Goal: Check status: Check status

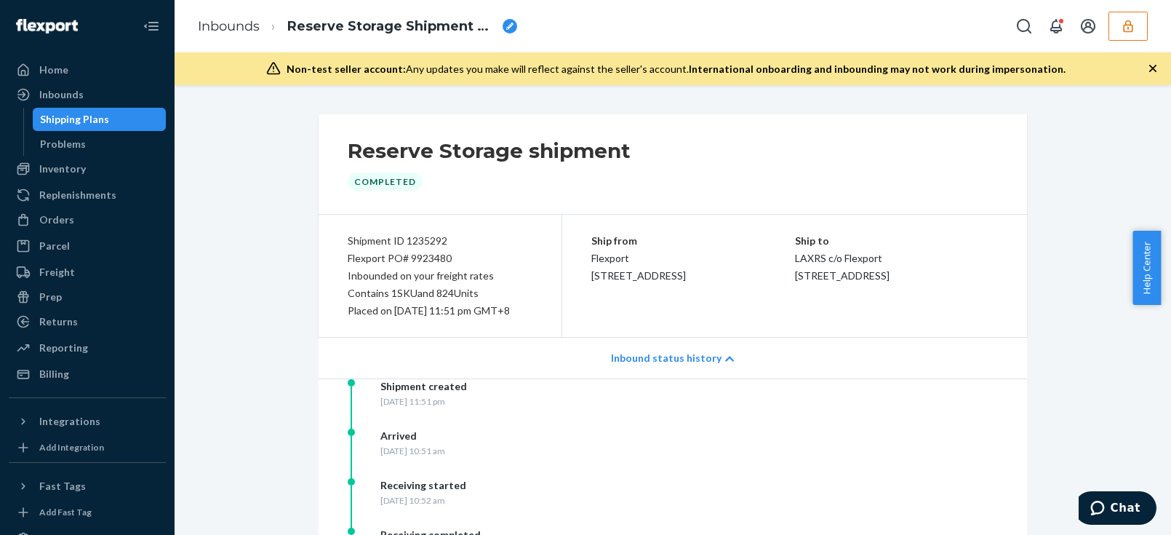
scroll to position [487, 0]
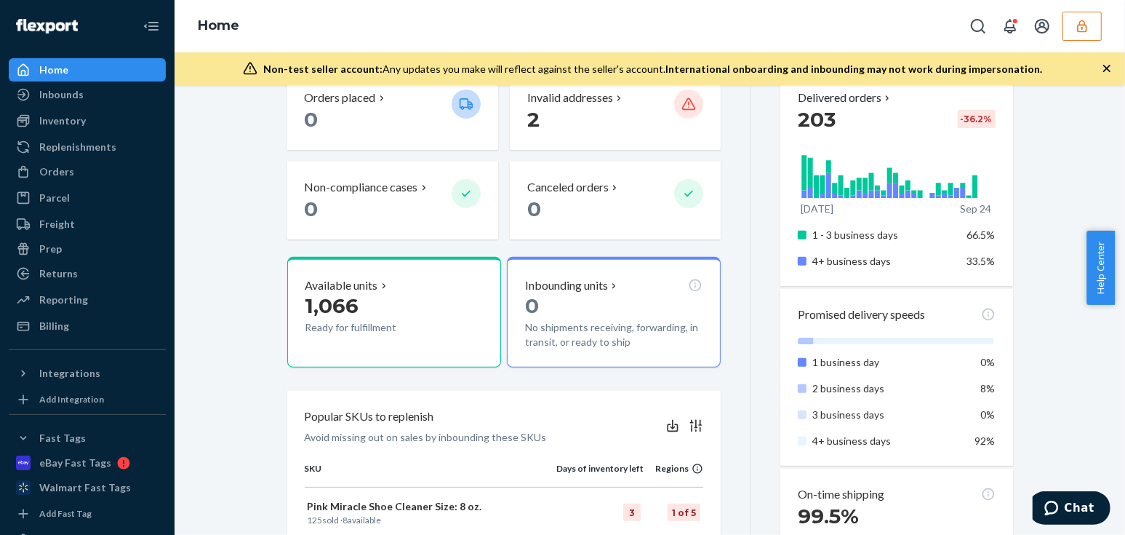
click at [1093, 39] on button "button" at bounding box center [1082, 26] width 39 height 29
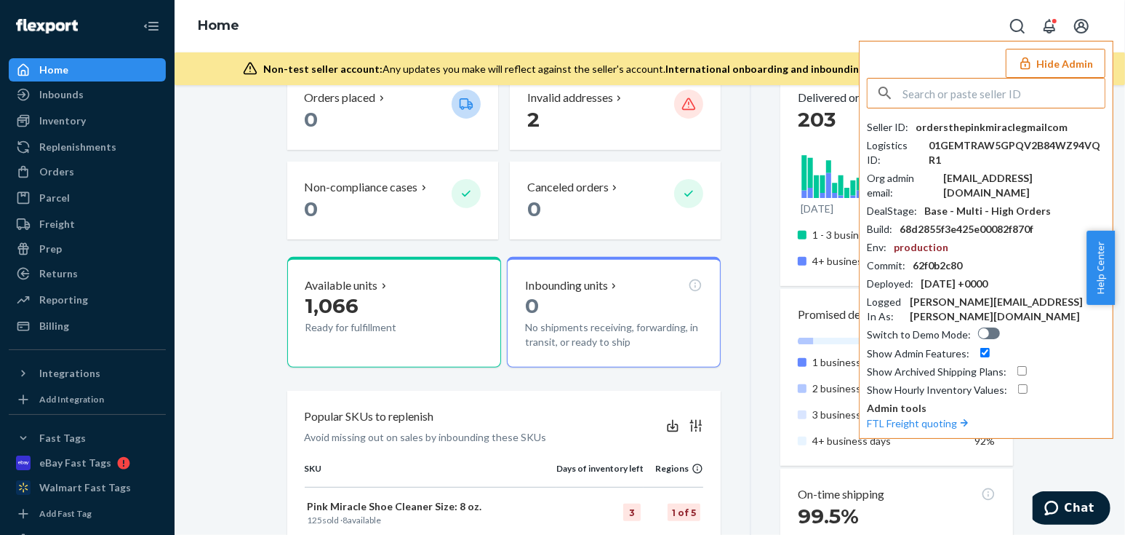
click at [979, 92] on input "text" at bounding box center [1004, 93] width 202 height 29
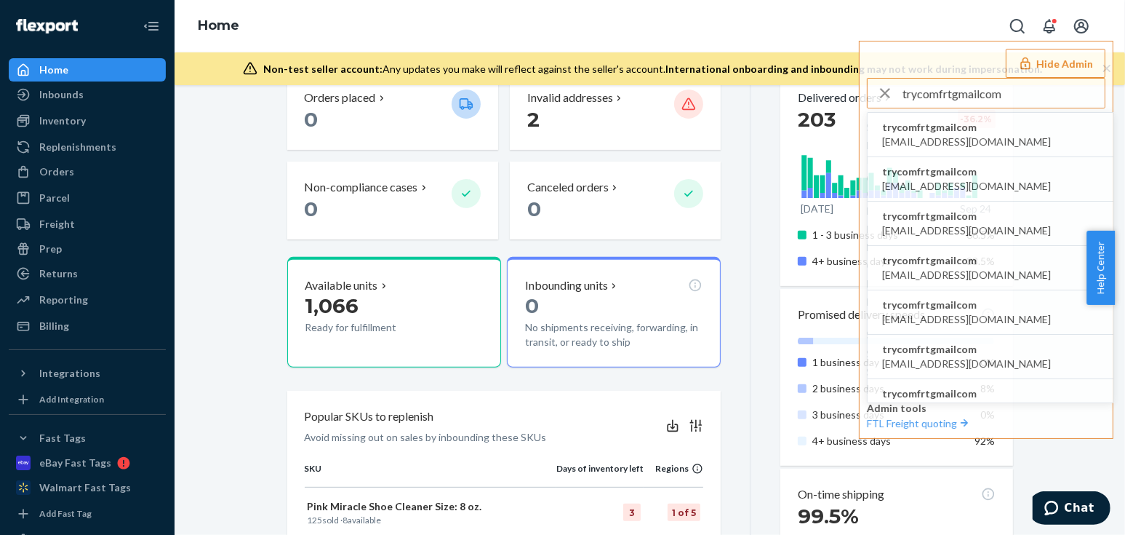
type input "trycomfrtgmailcom"
click at [960, 126] on span "trycomfrtgmailcom" at bounding box center [966, 127] width 169 height 15
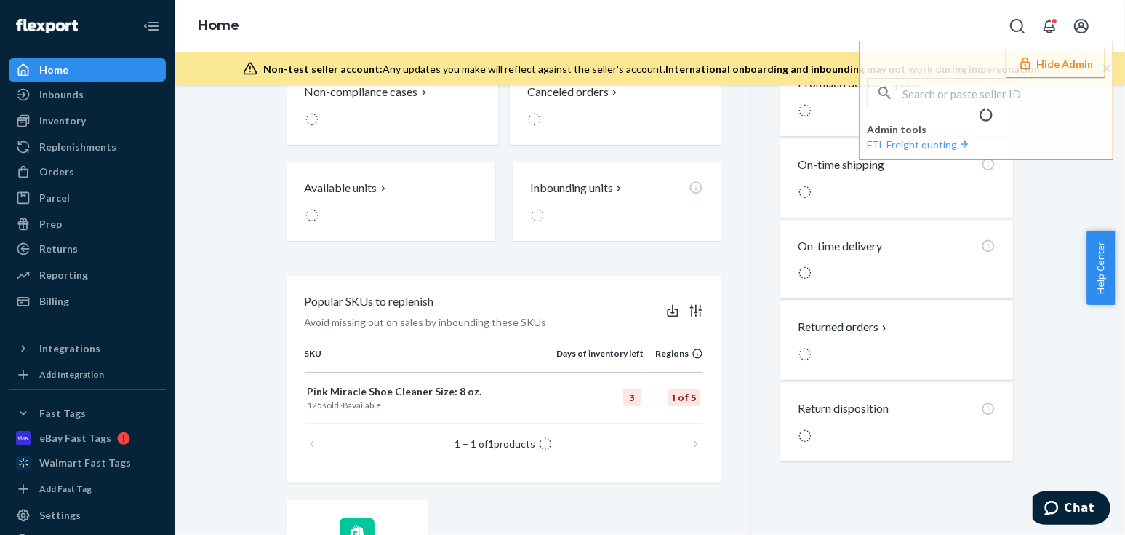
scroll to position [300, 0]
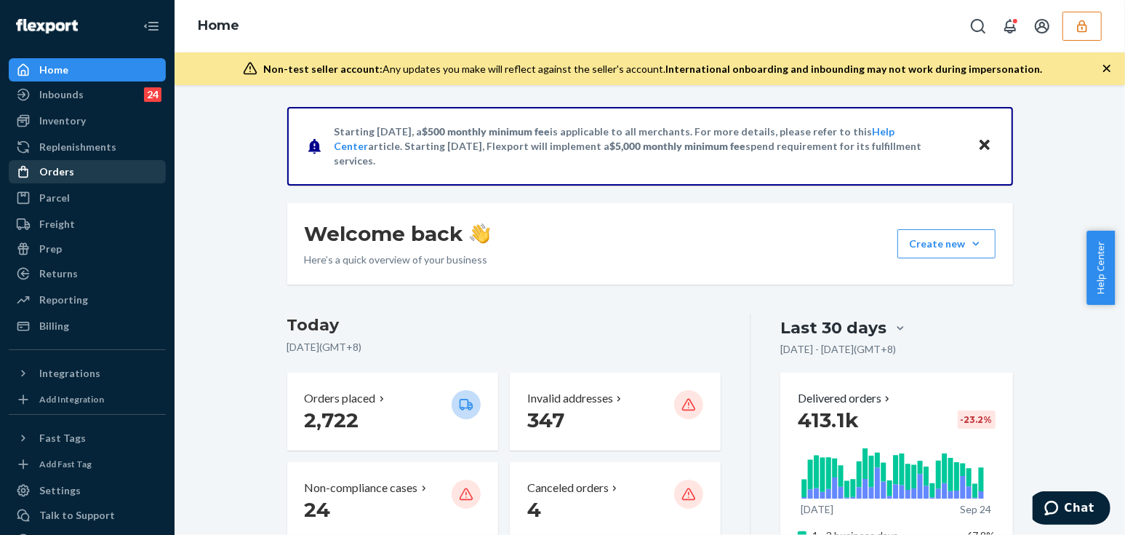
click at [101, 178] on div "Orders" at bounding box center [87, 171] width 154 height 20
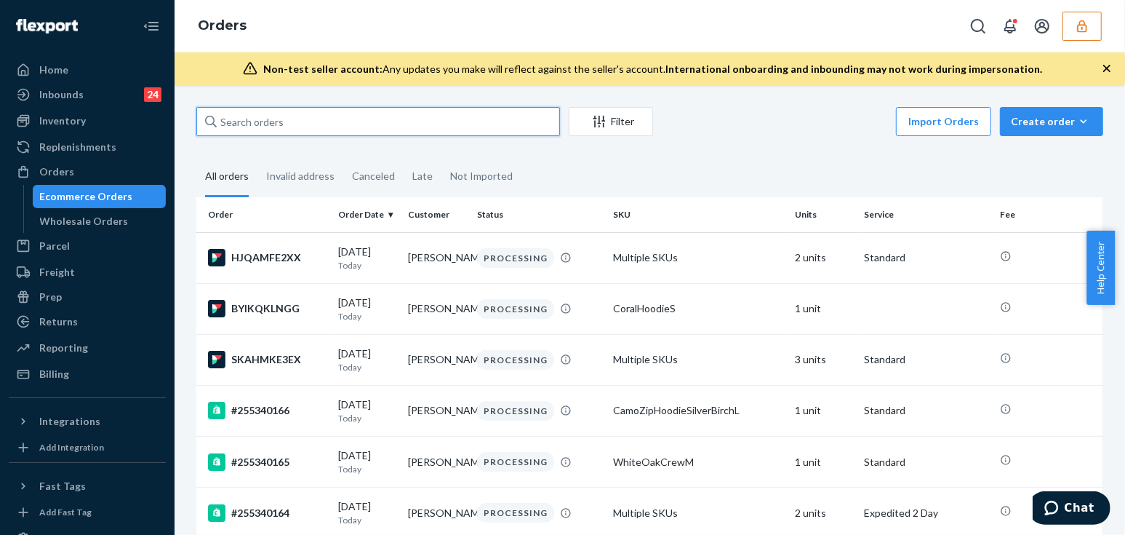
click at [359, 119] on input "text" at bounding box center [378, 121] width 364 height 29
paste input "255122211"
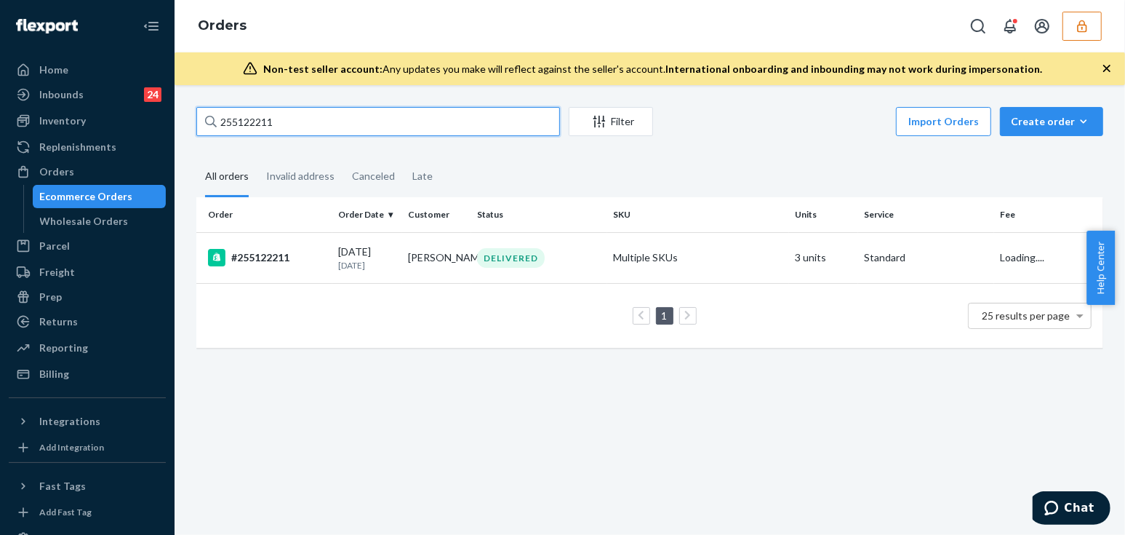
type input "255122211"
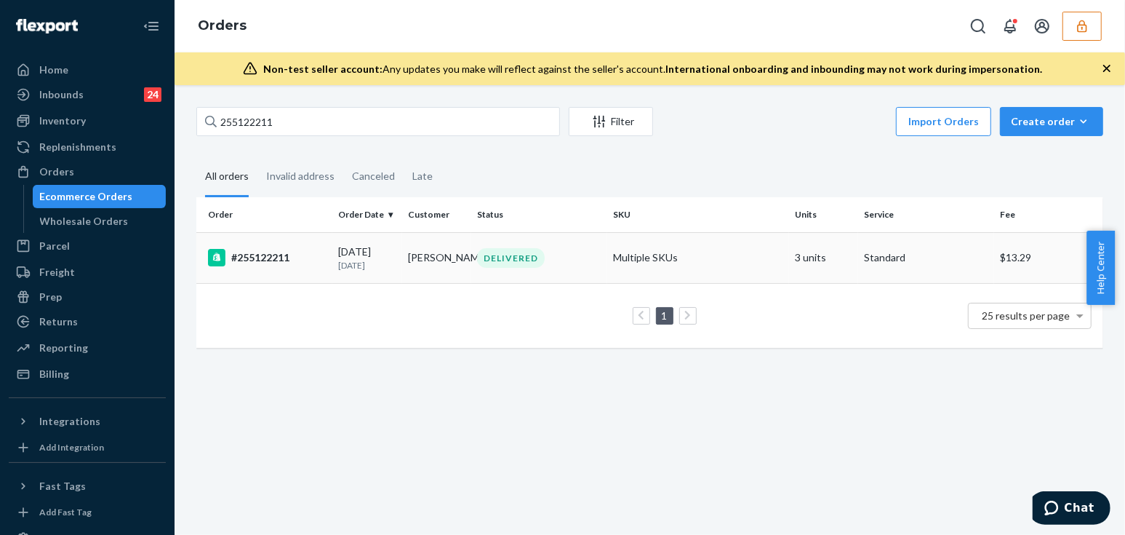
click at [327, 261] on td "#255122211" at bounding box center [264, 257] width 136 height 51
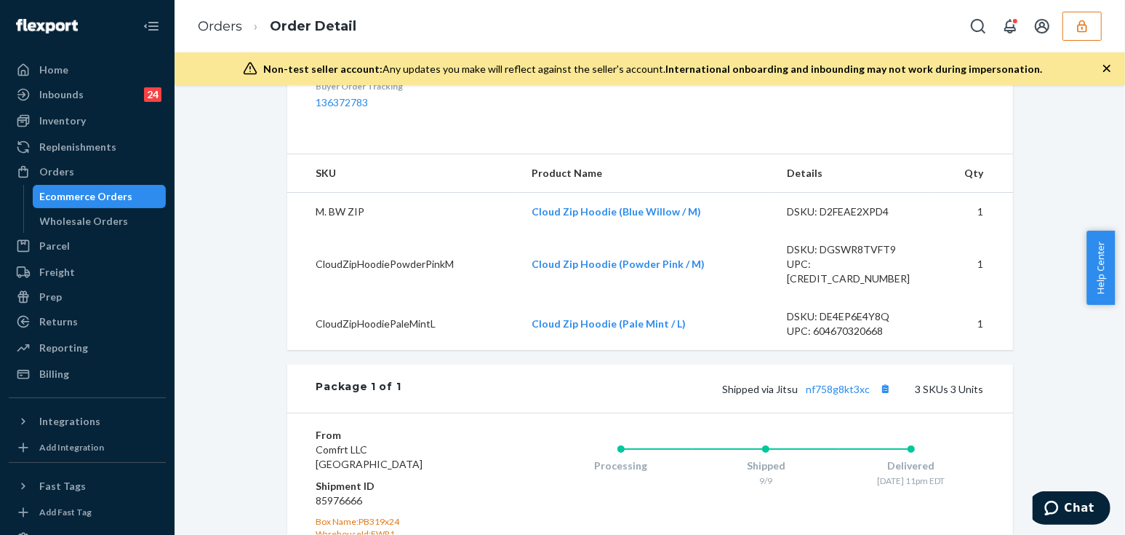
scroll to position [595, 0]
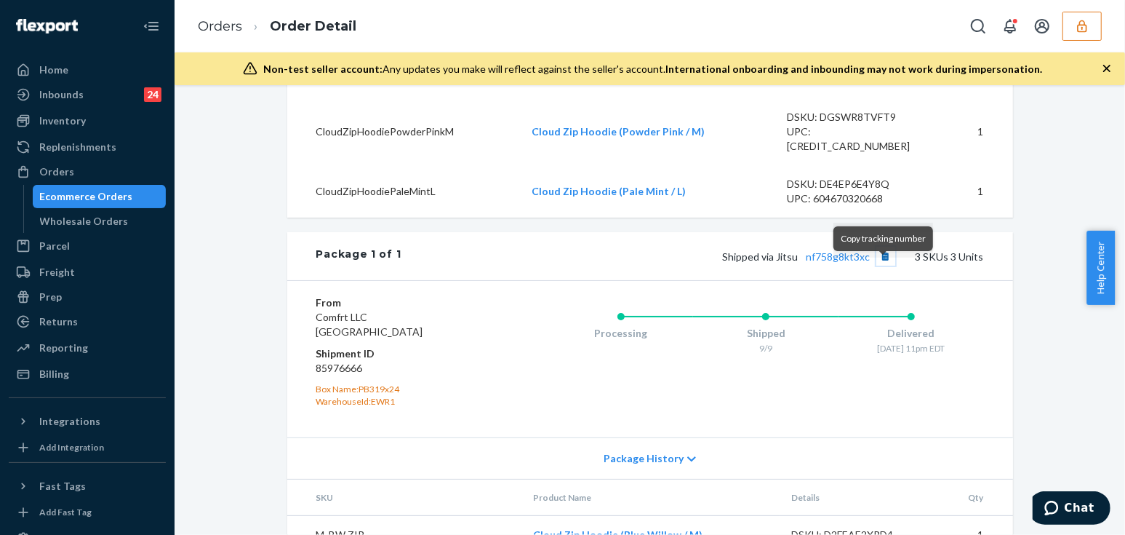
click at [887, 266] on button "Copy tracking number" at bounding box center [886, 256] width 19 height 19
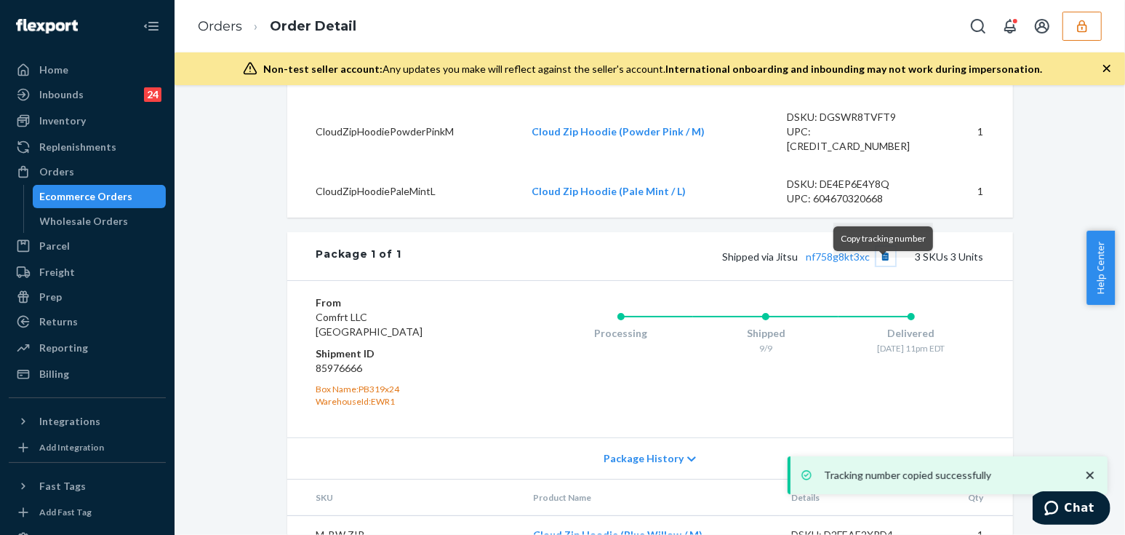
click at [885, 266] on button "Copy tracking number" at bounding box center [886, 256] width 19 height 19
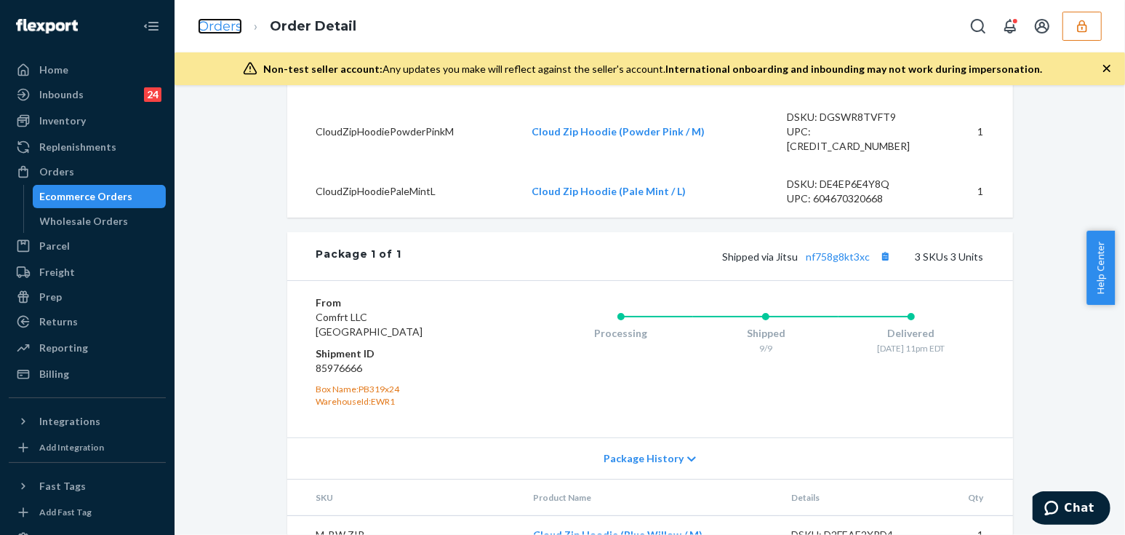
click at [211, 31] on link "Orders" at bounding box center [220, 26] width 44 height 16
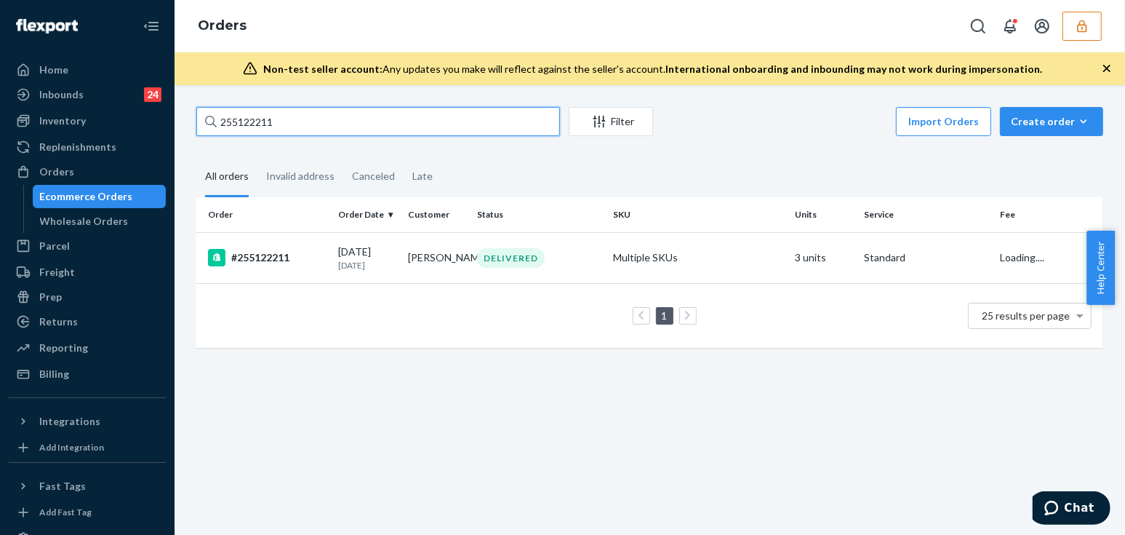
click at [314, 109] on input "255122211" at bounding box center [378, 121] width 364 height 29
paste input "4034461"
type input "254034461"
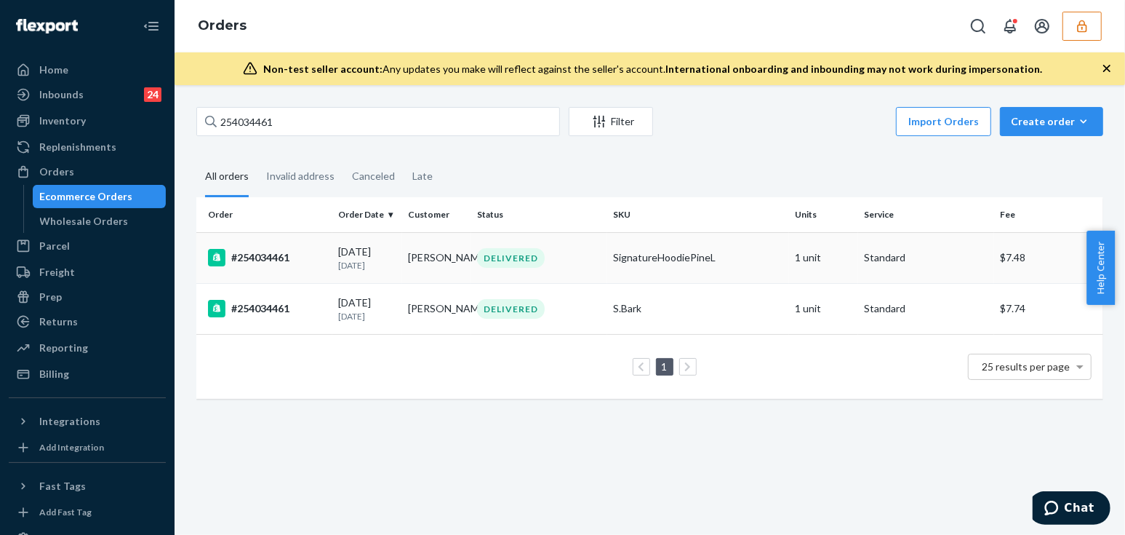
click at [346, 263] on p "2 months ago" at bounding box center [367, 265] width 58 height 12
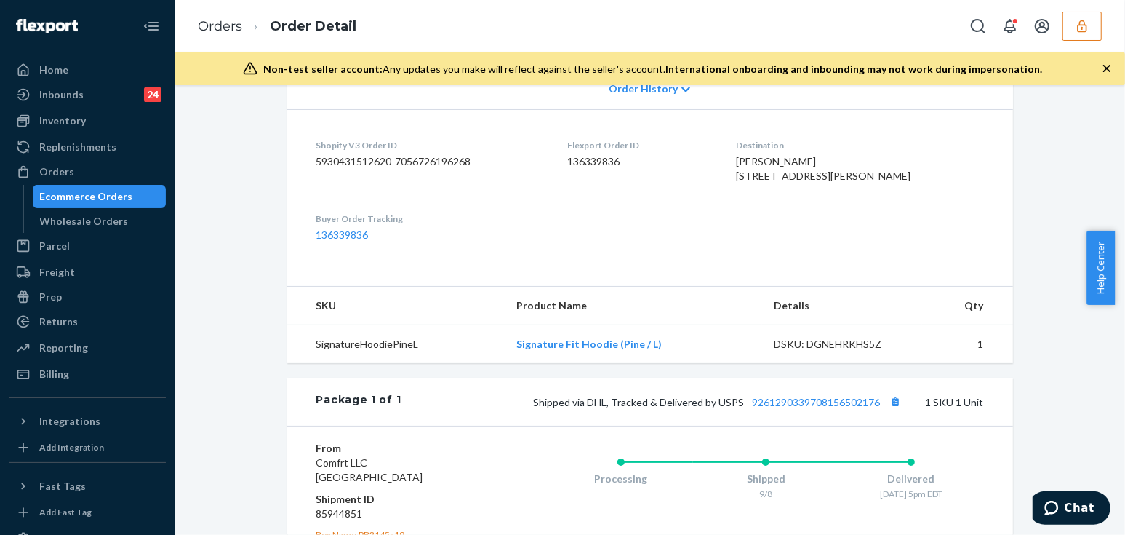
scroll to position [529, 0]
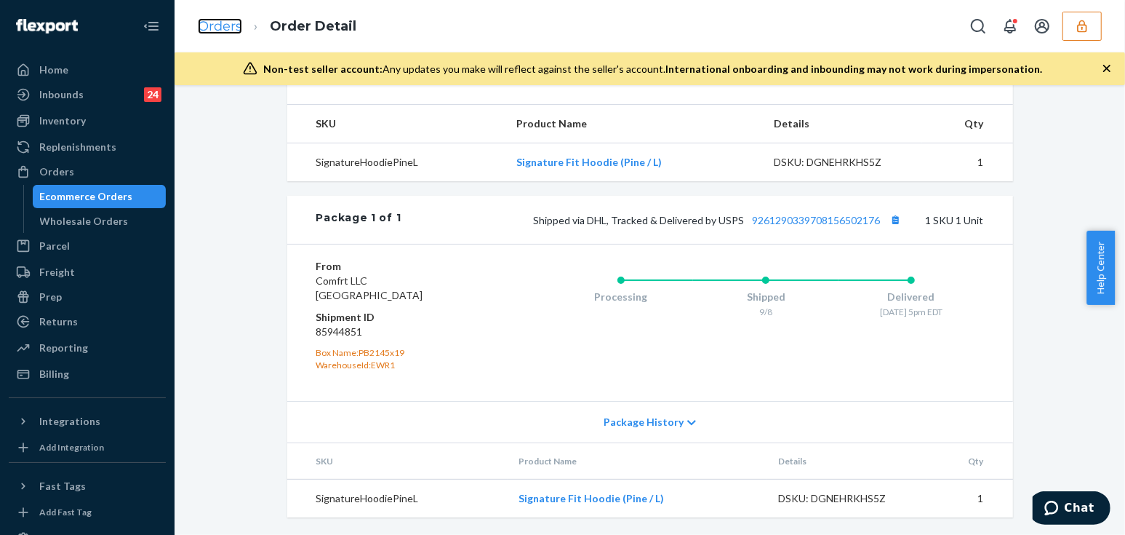
click at [229, 26] on link "Orders" at bounding box center [220, 26] width 44 height 16
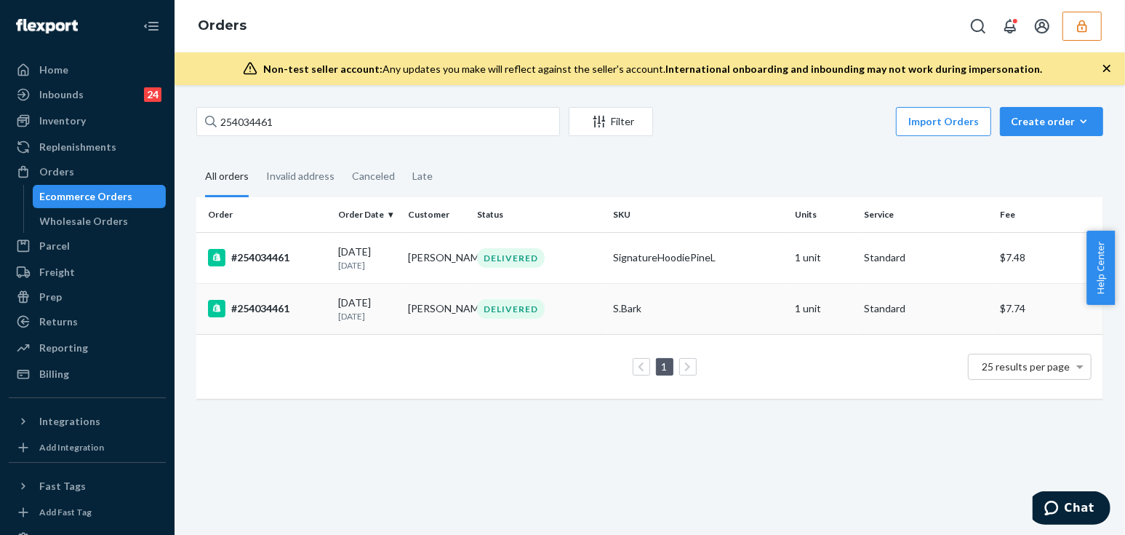
click at [309, 312] on div "#254034461" at bounding box center [267, 308] width 119 height 17
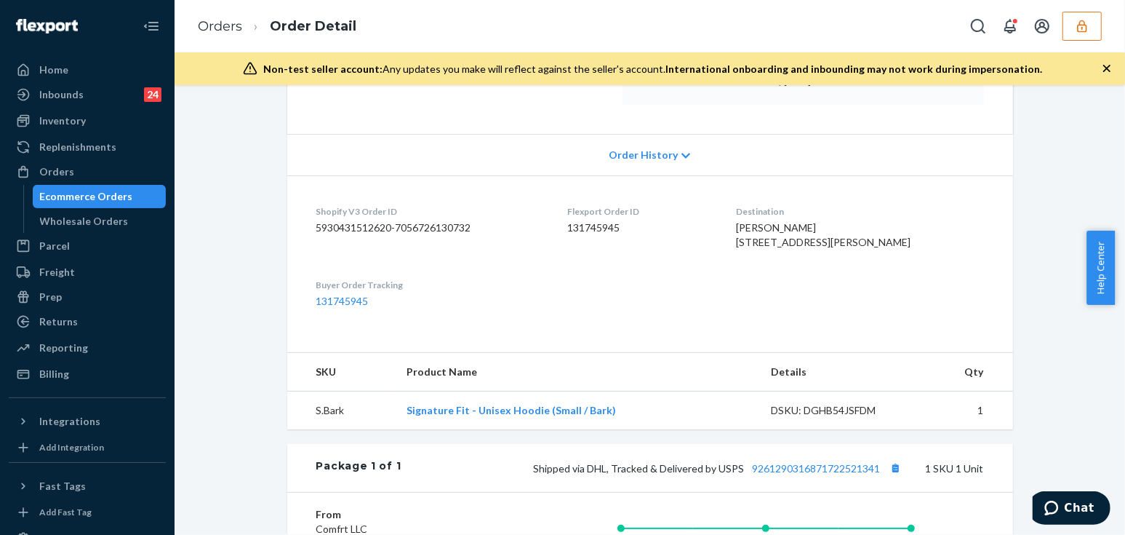
scroll to position [498, 0]
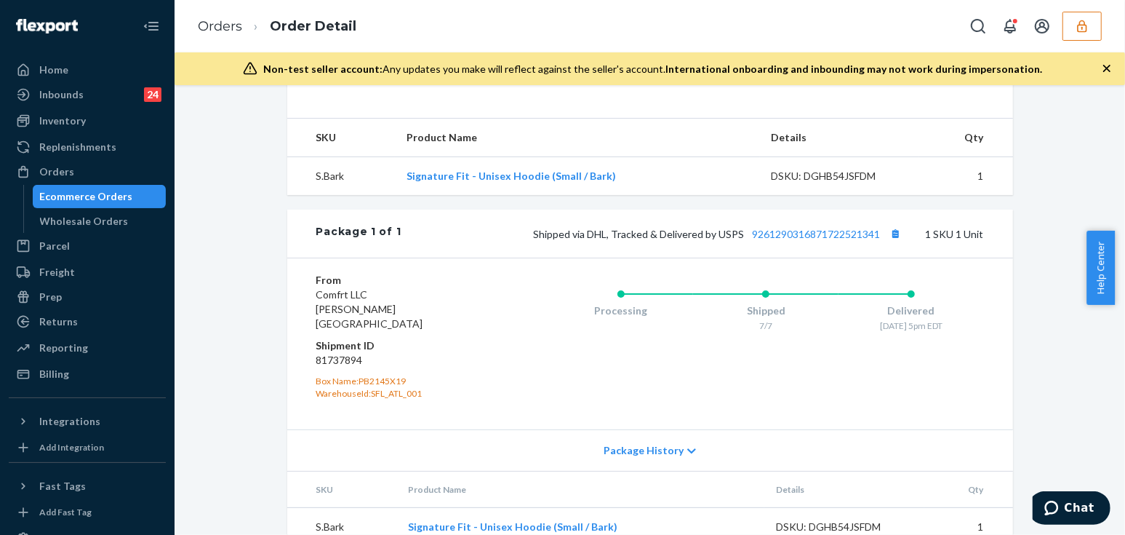
click at [1080, 32] on icon "button" at bounding box center [1082, 26] width 15 height 15
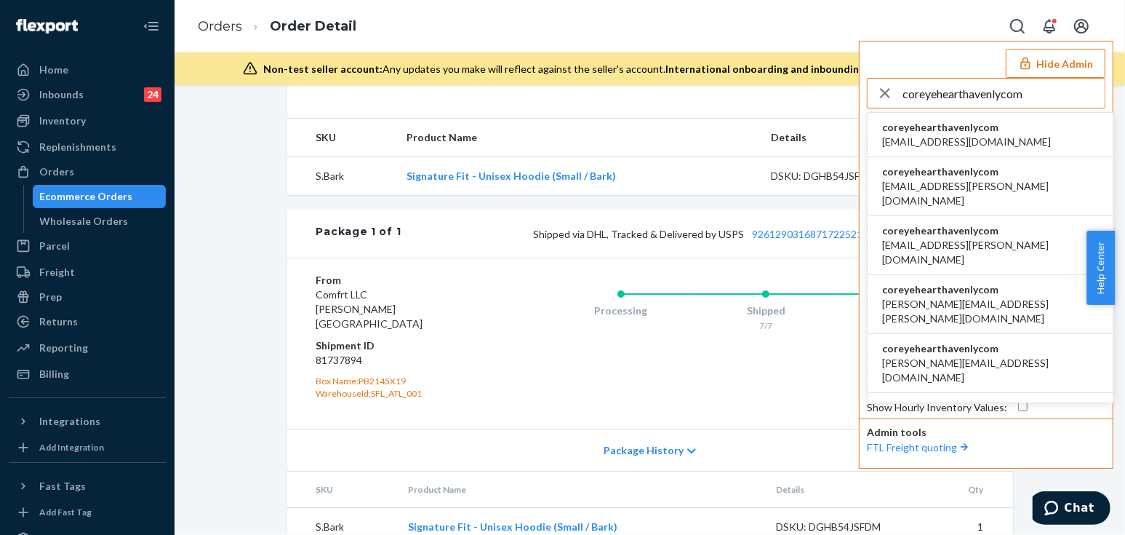
type input "coreyehearthavenlycom"
click at [970, 127] on span "coreyehearthavenlycom" at bounding box center [966, 127] width 169 height 15
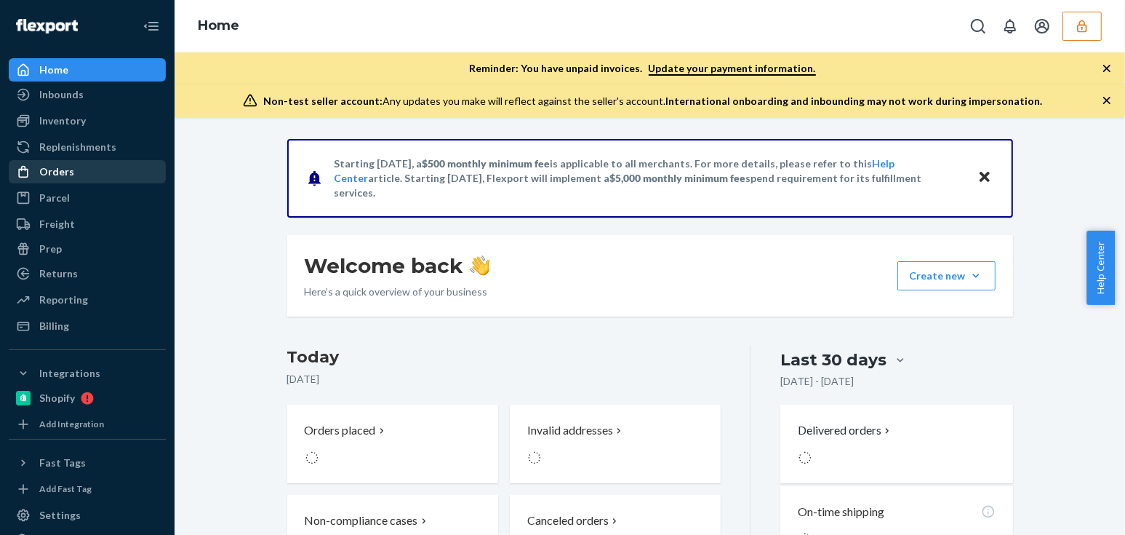
drag, startPoint x: 0, startPoint y: 0, endPoint x: 41, endPoint y: 170, distance: 175.0
click at [41, 171] on div "Orders" at bounding box center [56, 171] width 35 height 15
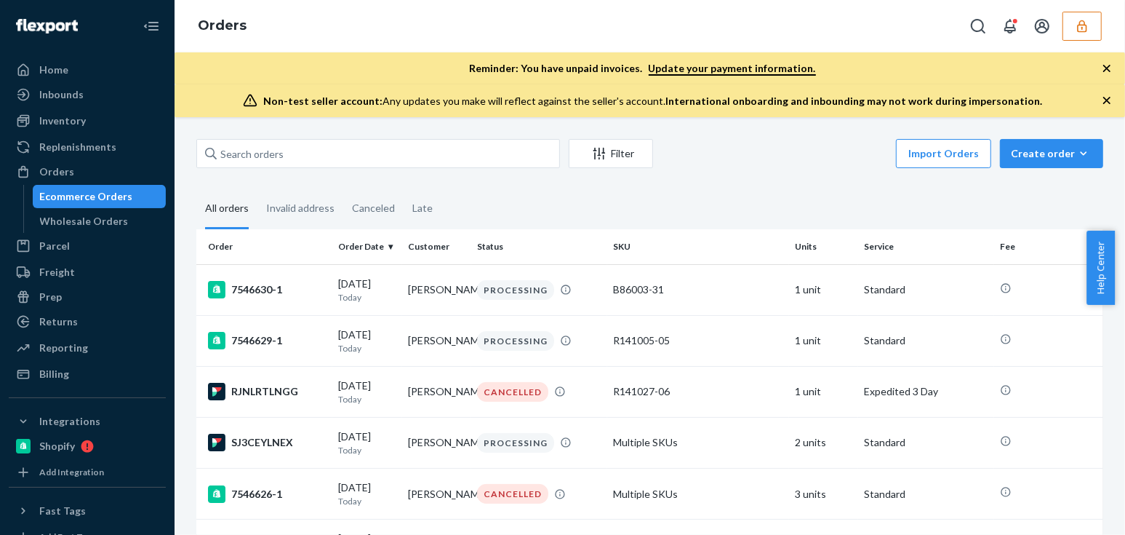
click at [1109, 70] on icon "button" at bounding box center [1106, 68] width 7 height 7
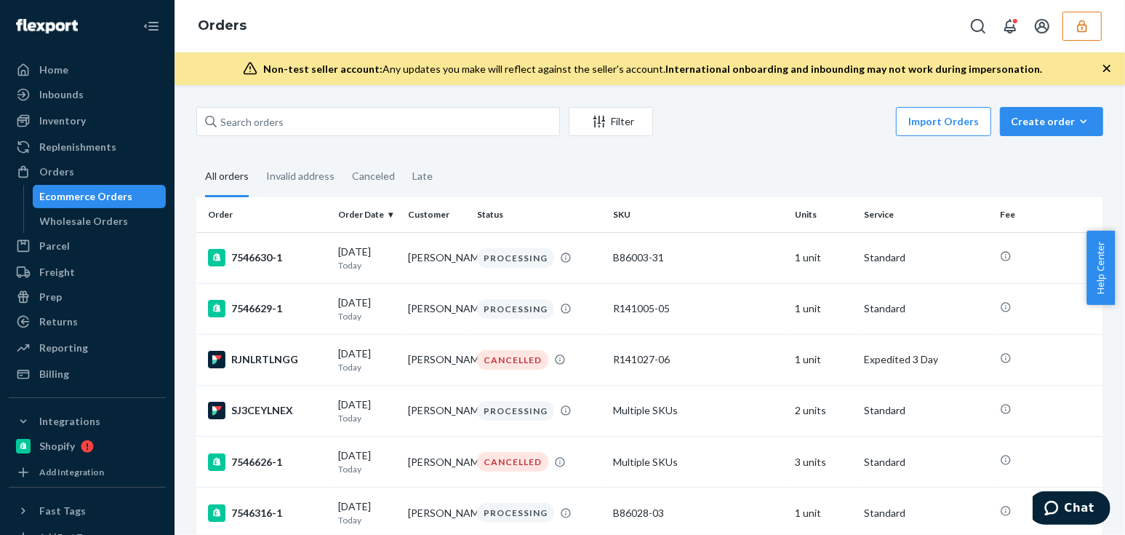
click at [1109, 70] on icon "button" at bounding box center [1106, 68] width 7 height 7
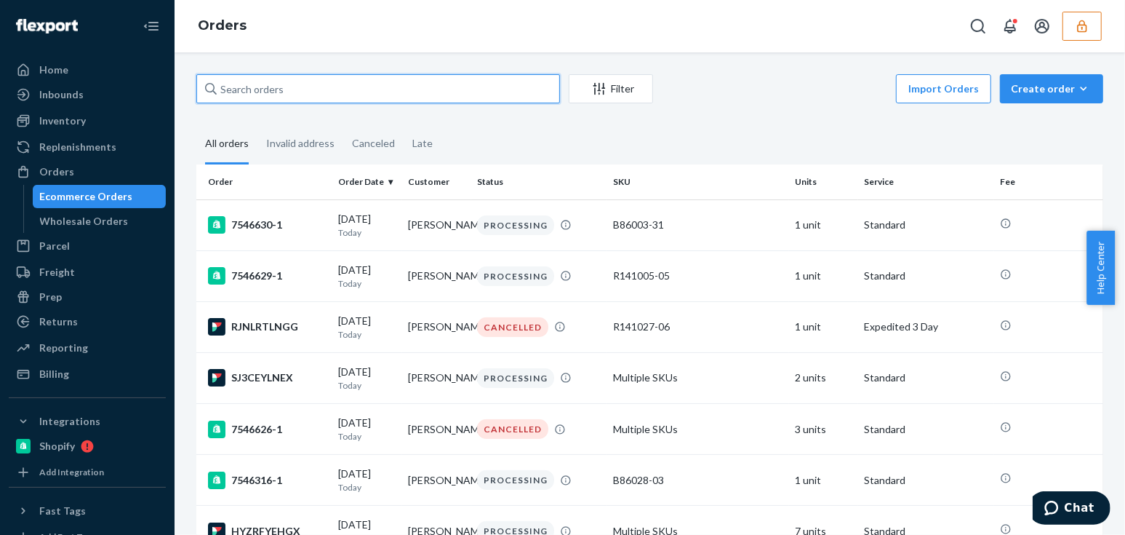
click at [364, 100] on input "text" at bounding box center [378, 88] width 364 height 29
paste input "136493016"
type input "136493016"
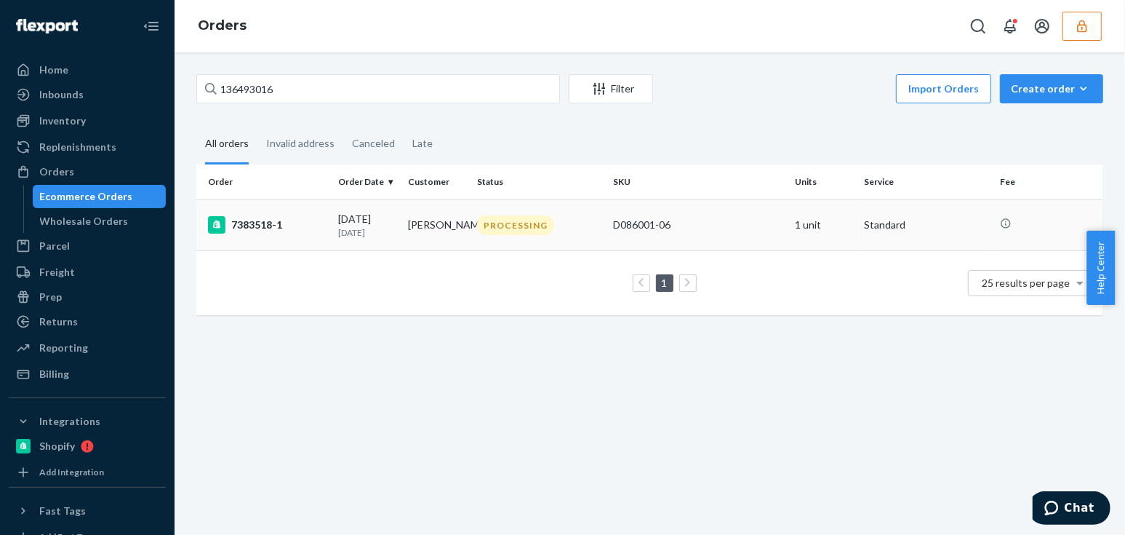
click at [382, 230] on p "13 days ago" at bounding box center [367, 232] width 58 height 12
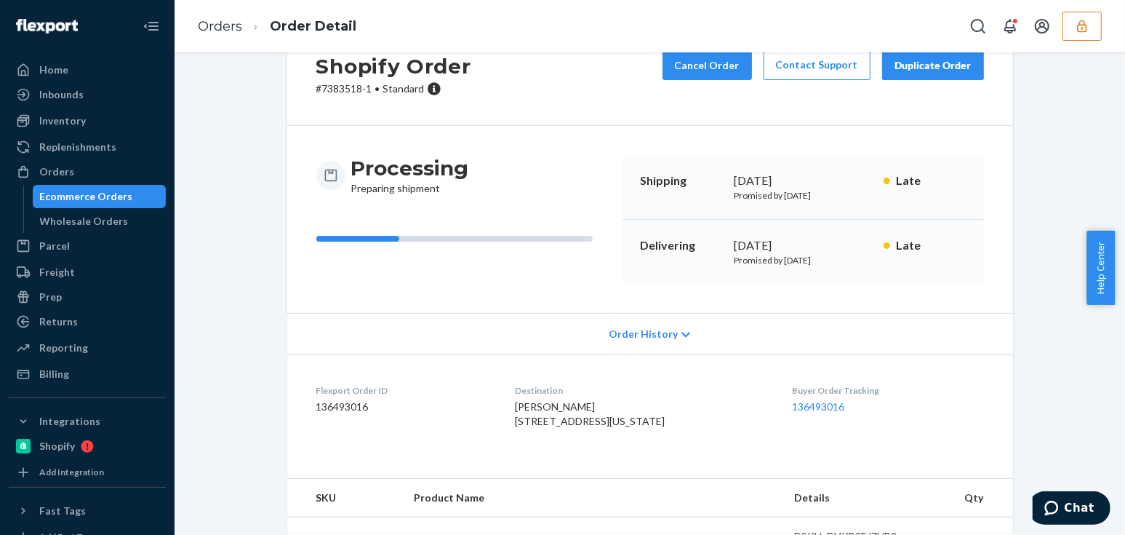
scroll to position [133, 0]
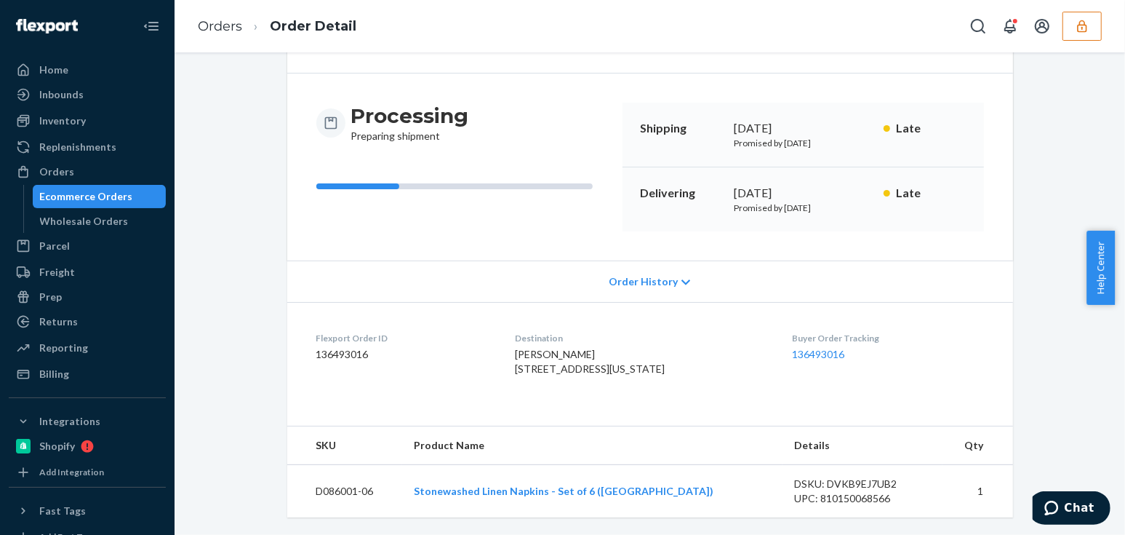
click at [319, 332] on div "Flexport Order ID 136493016" at bounding box center [404, 357] width 176 height 50
copy dd "136493016"
click at [214, 366] on div "Shopify Order # 7383518-1 • Standard Cancel Order Contact Support Duplicate Ord…" at bounding box center [649, 251] width 929 height 565
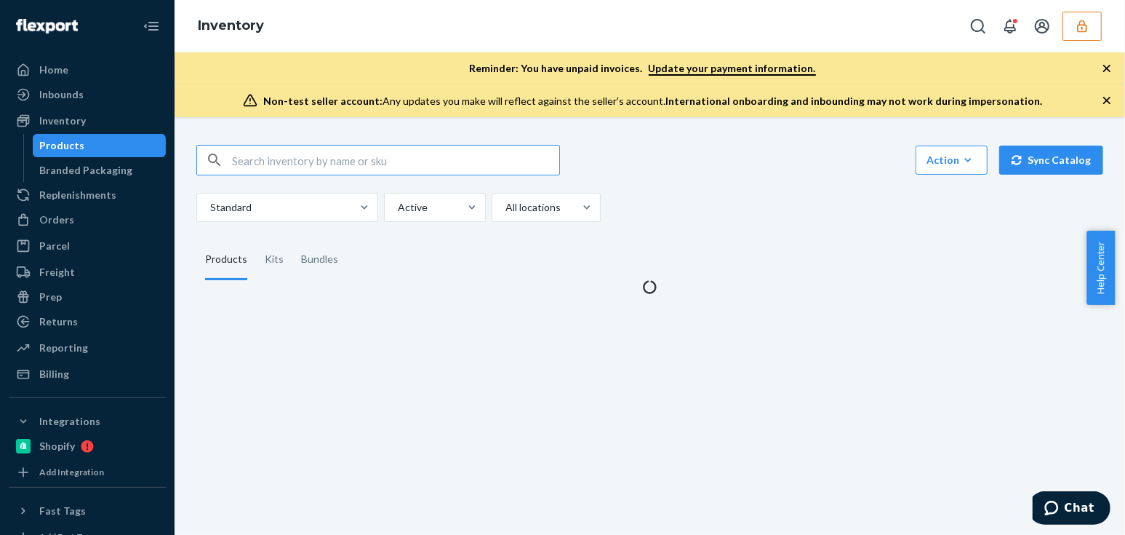
click at [360, 159] on input "text" at bounding box center [395, 159] width 327 height 29
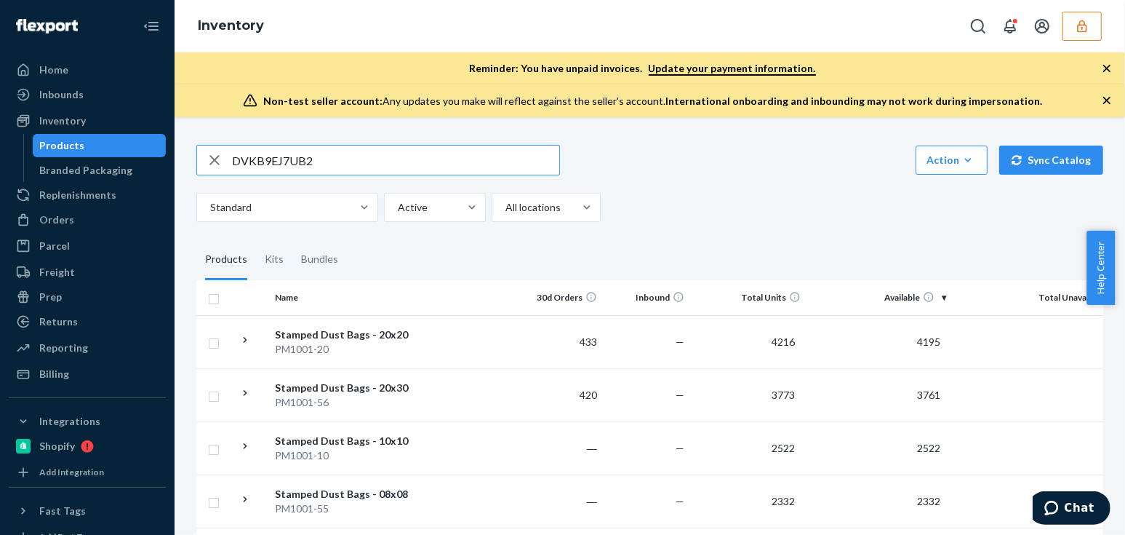
type input "DVKB9EJ7UB2"
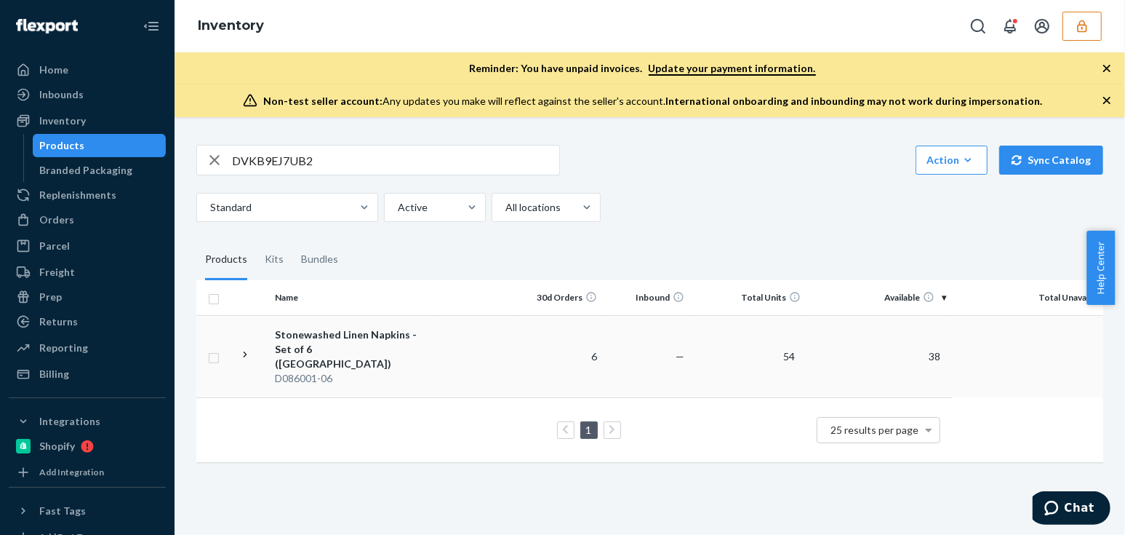
click at [447, 367] on td at bounding box center [474, 356] width 83 height 82
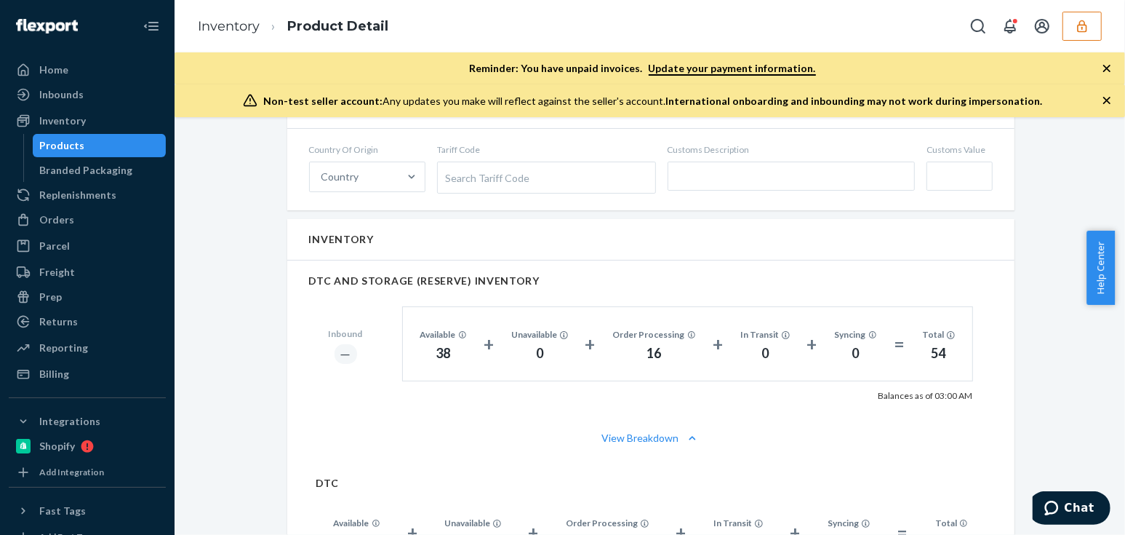
scroll to position [925, 0]
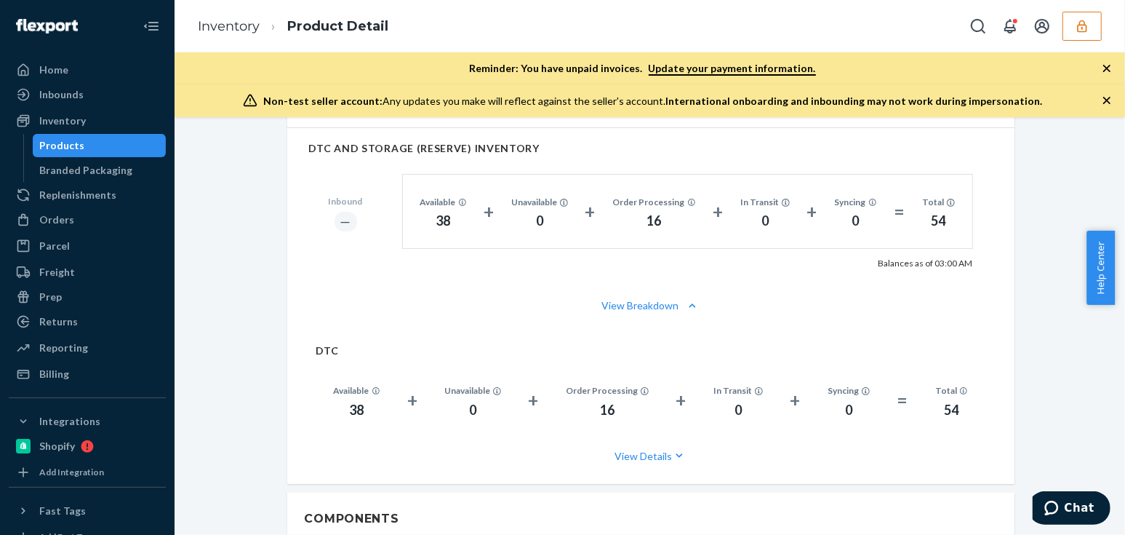
click at [211, 307] on div "Stonewashed Linen Napkins - Set of 6 (Aegean) Actions Add components Hide Reque…" at bounding box center [649, 190] width 929 height 1952
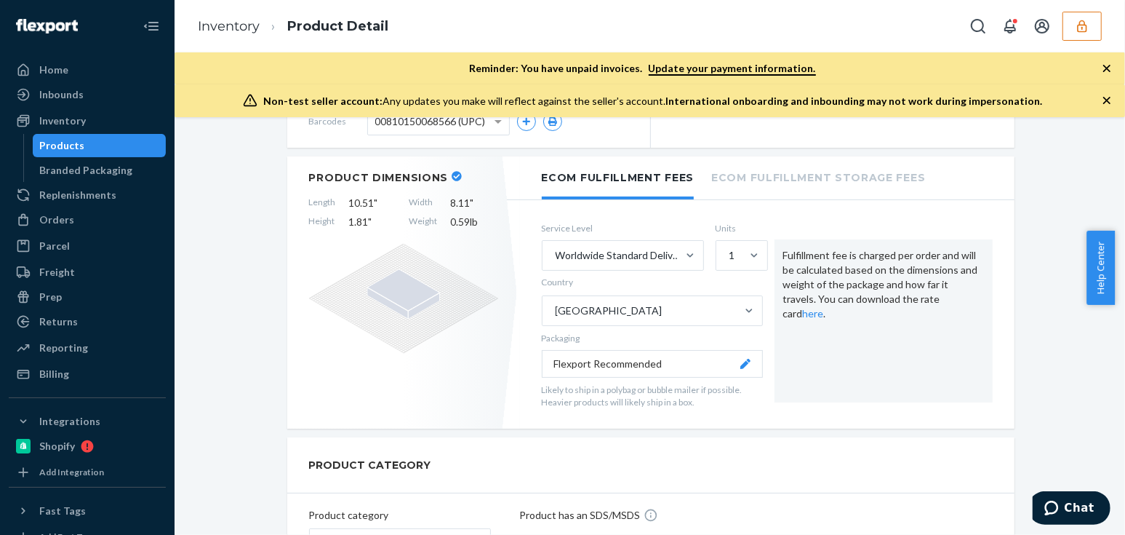
scroll to position [0, 0]
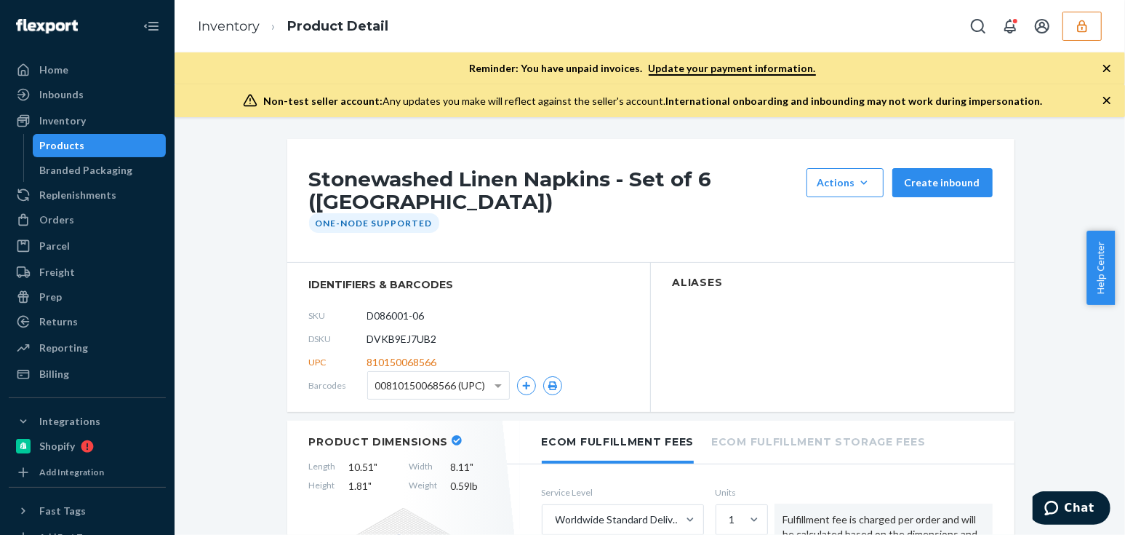
click at [387, 340] on span "DVKB9EJ7UB2" at bounding box center [402, 339] width 70 height 15
copy span "DVKB9EJ7UB2"
click at [303, 357] on section "identifiers & barcodes SKU D086001-06 DSKU DVKB9EJ7UB2 UPC 810150068566 Barcode…" at bounding box center [469, 337] width 364 height 149
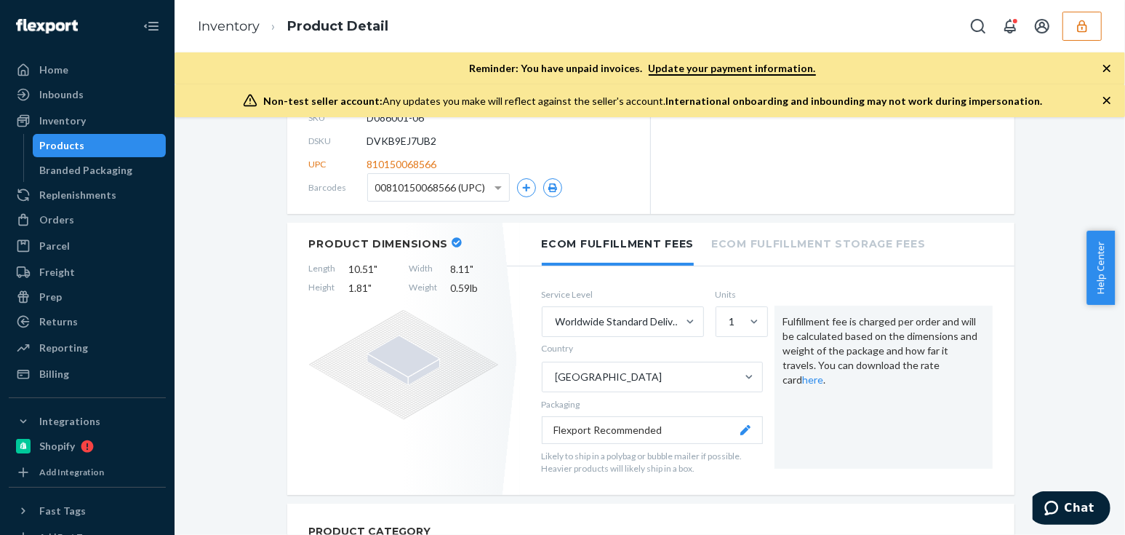
scroll to position [132, 0]
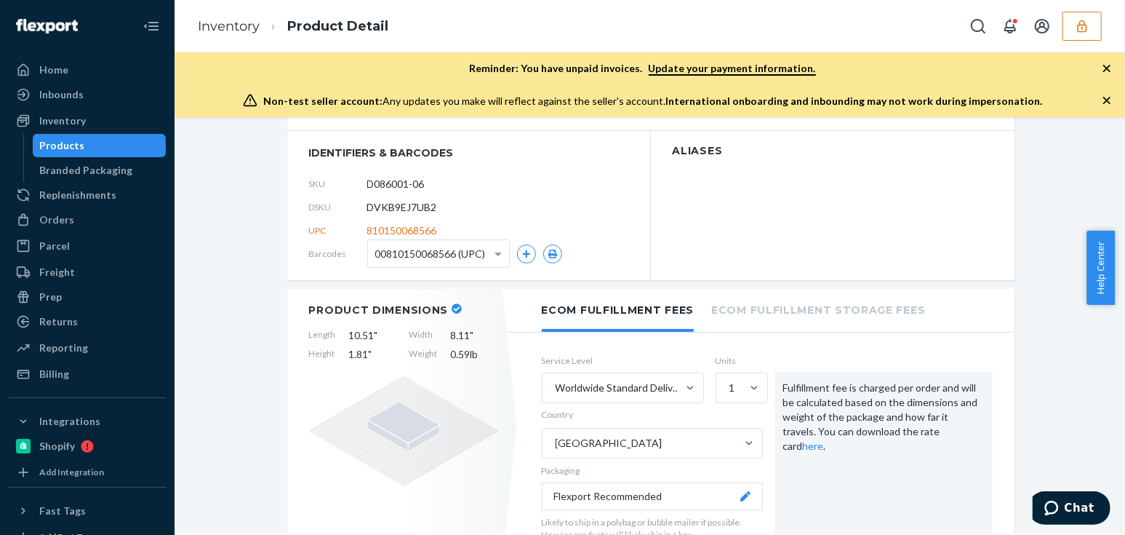
click at [452, 306] on icon at bounding box center [457, 308] width 10 height 10
